Goal: Transaction & Acquisition: Purchase product/service

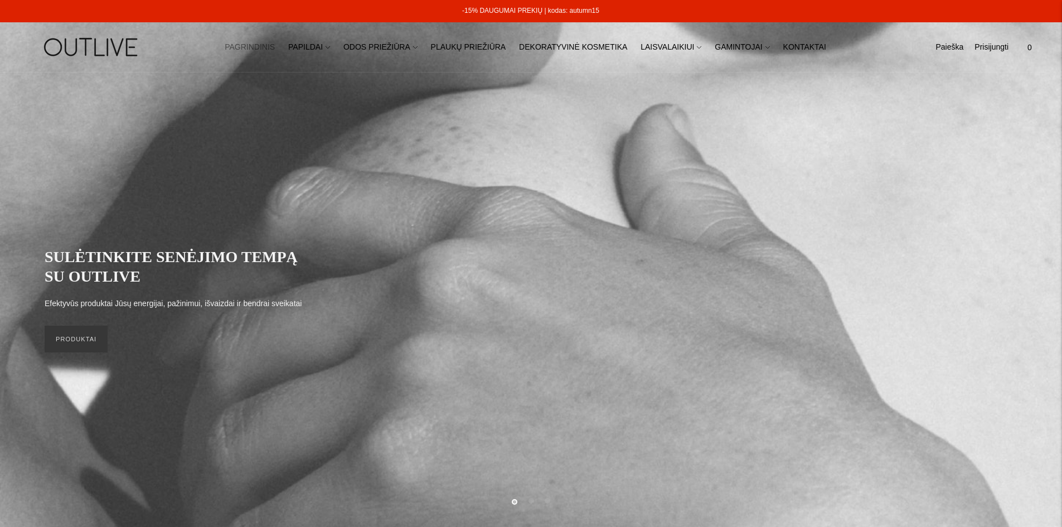
click at [275, 46] on link "PAGRINDINIS" at bounding box center [250, 47] width 50 height 25
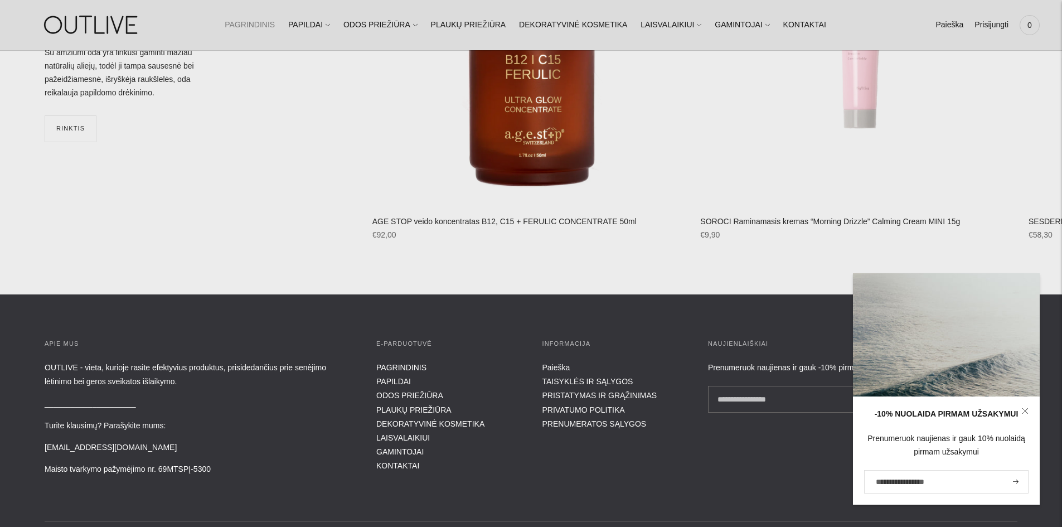
scroll to position [4355, 0]
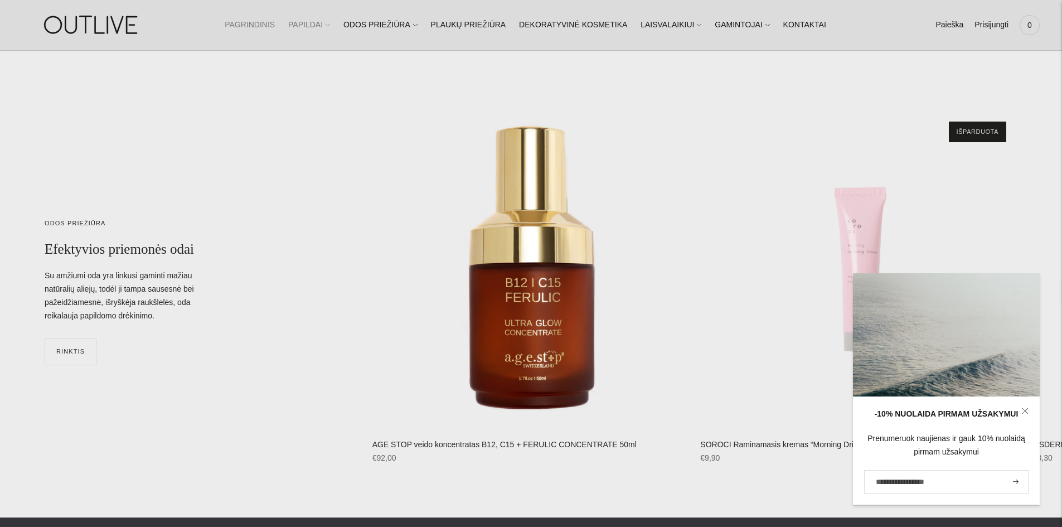
click at [330, 28] on span at bounding box center [328, 25] width 4 height 12
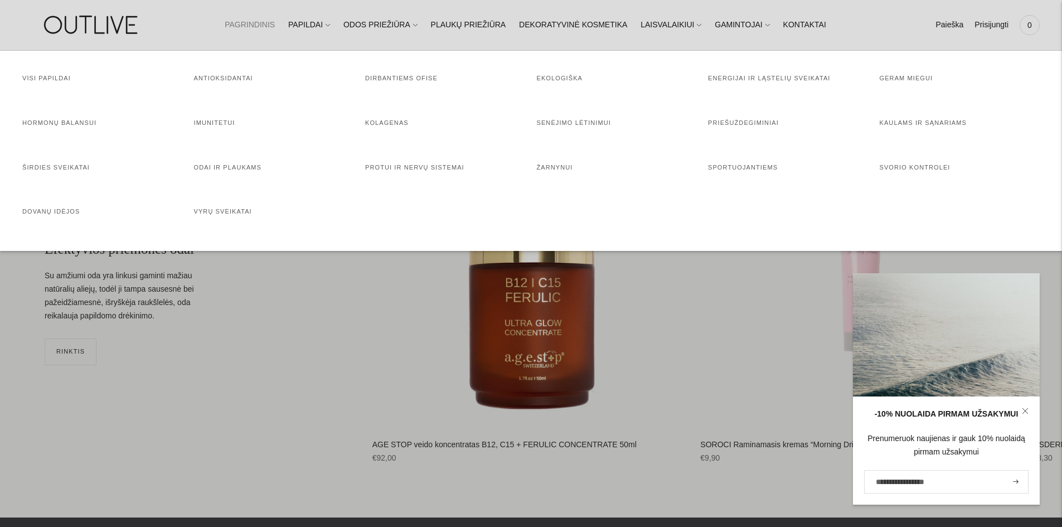
drag, startPoint x: 737, startPoint y: 170, endPoint x: 723, endPoint y: 180, distance: 17.6
click at [737, 170] on link "Sportuojantiems" at bounding box center [743, 167] width 70 height 7
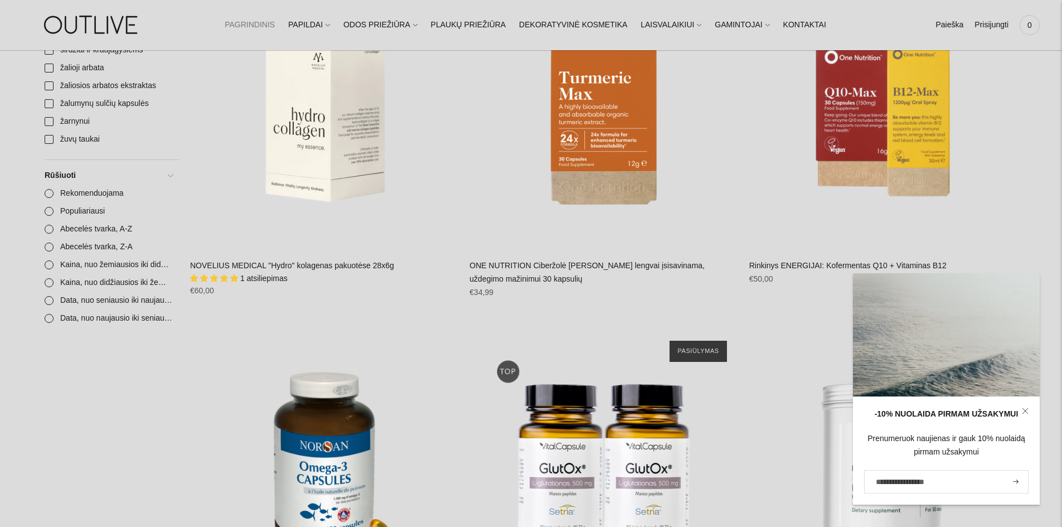
scroll to position [2398, 0]
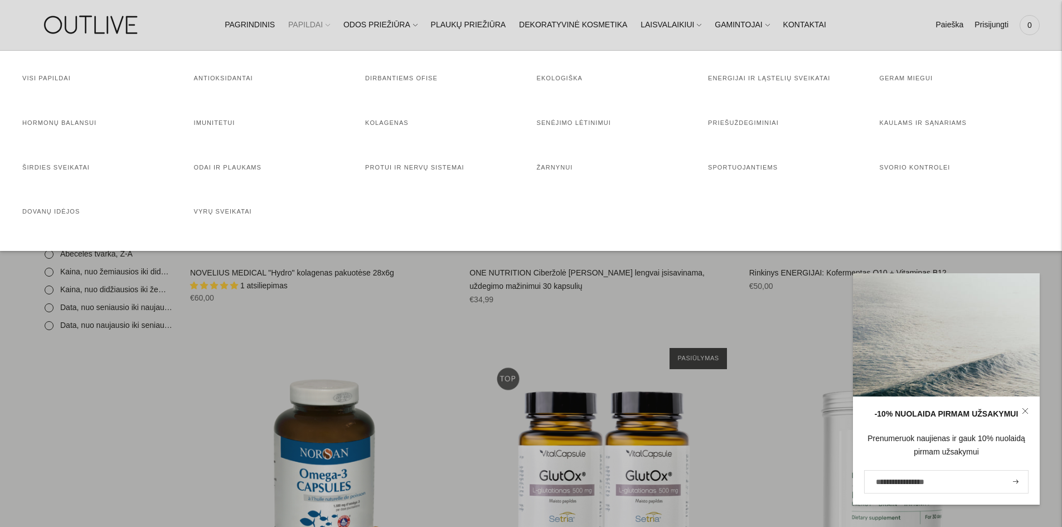
click at [330, 23] on span at bounding box center [328, 25] width 4 height 12
click at [45, 167] on link "Širdies sveikatai" at bounding box center [55, 167] width 67 height 7
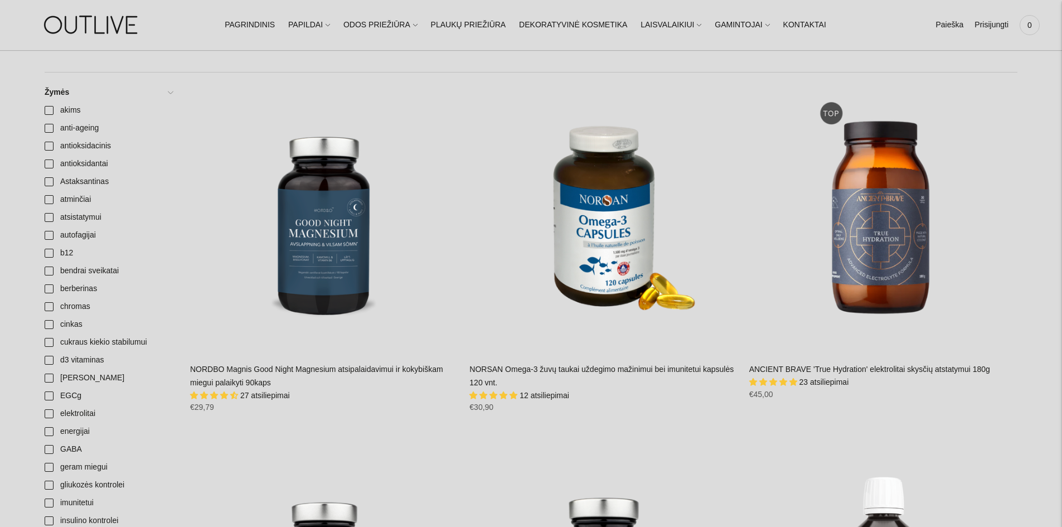
scroll to position [279, 0]
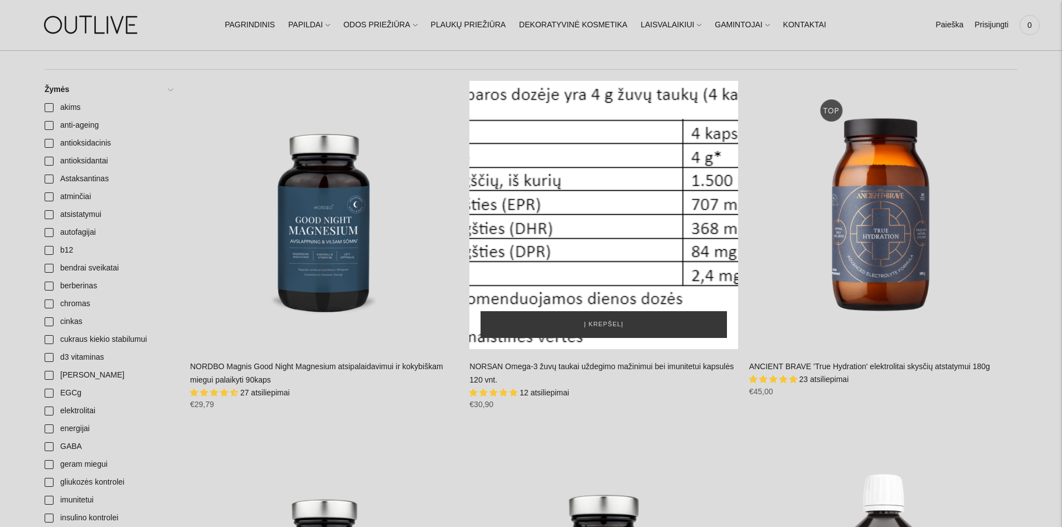
click at [630, 249] on div "NORSAN Omega-3 žuvų taukai uždegimo mažinimui bei imunitetui kapsulės 120 vnt.\a" at bounding box center [604, 215] width 268 height 268
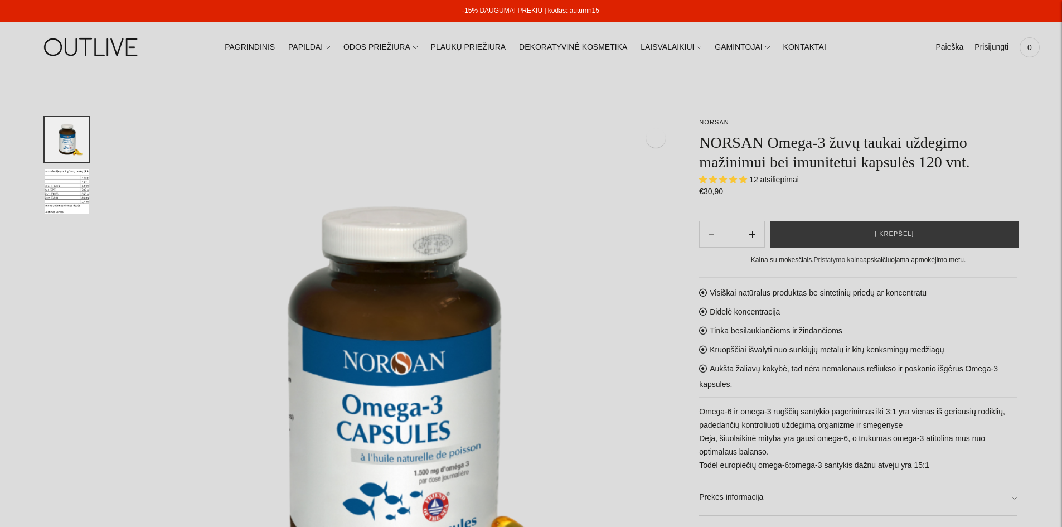
select select "**********"
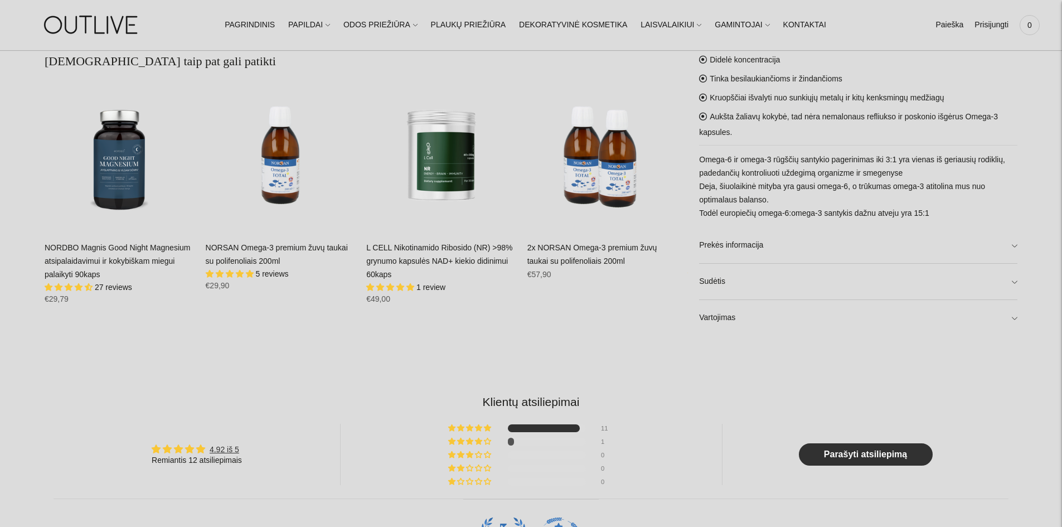
scroll to position [669, 0]
